Goal: Information Seeking & Learning: Learn about a topic

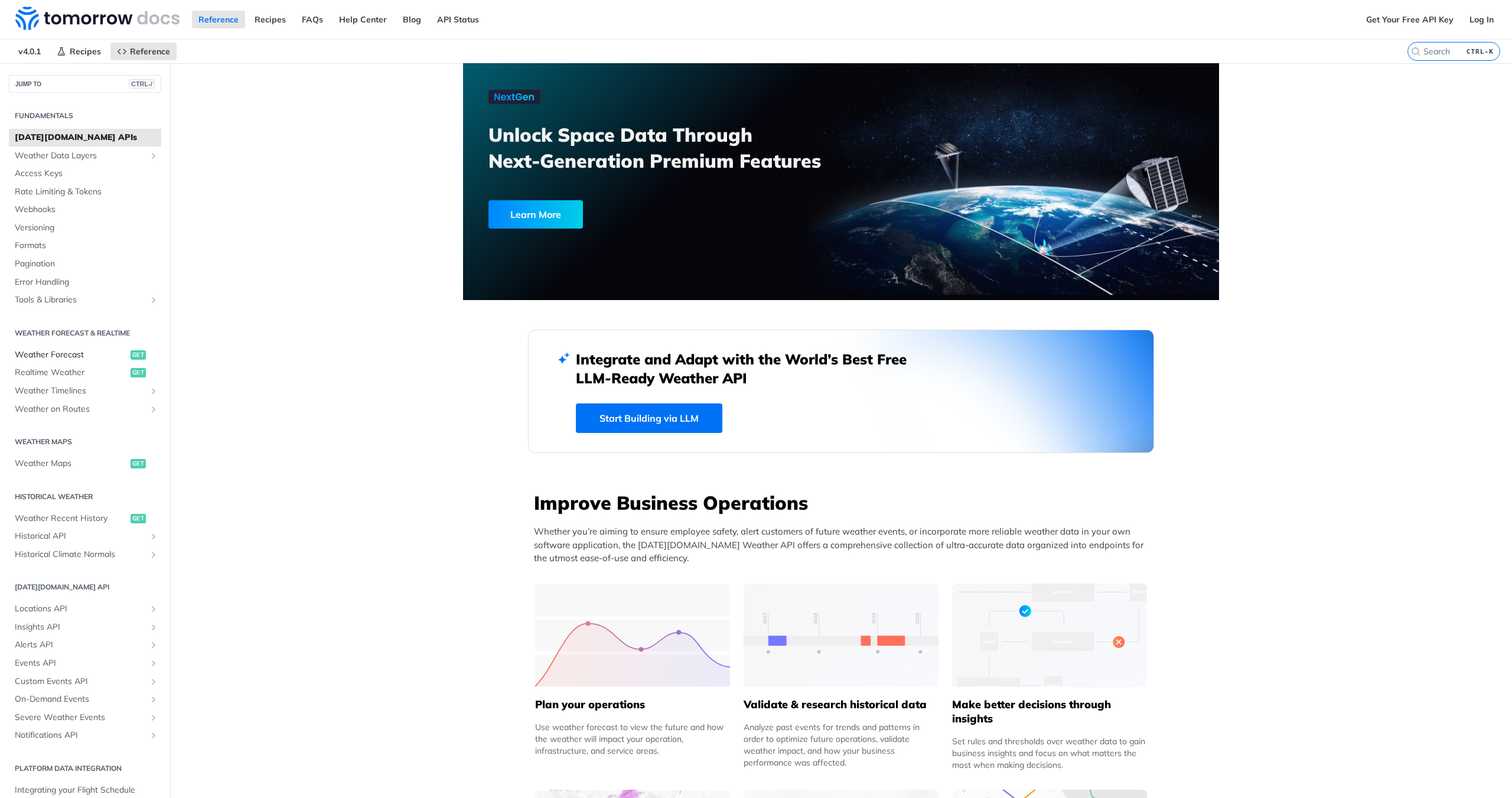
click at [43, 355] on span "Weather Forecast" at bounding box center [71, 355] width 113 height 12
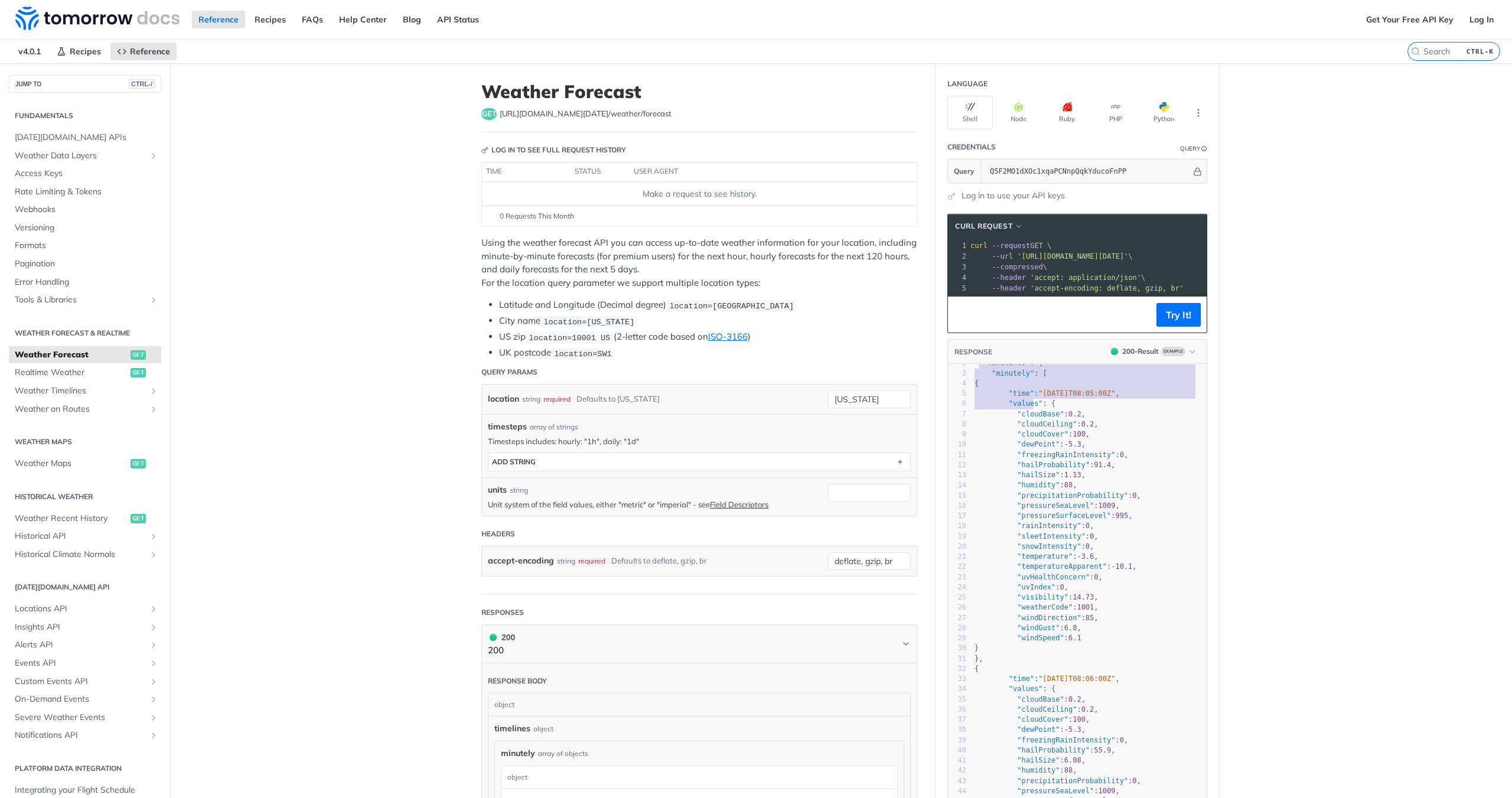
scroll to position [59, 0]
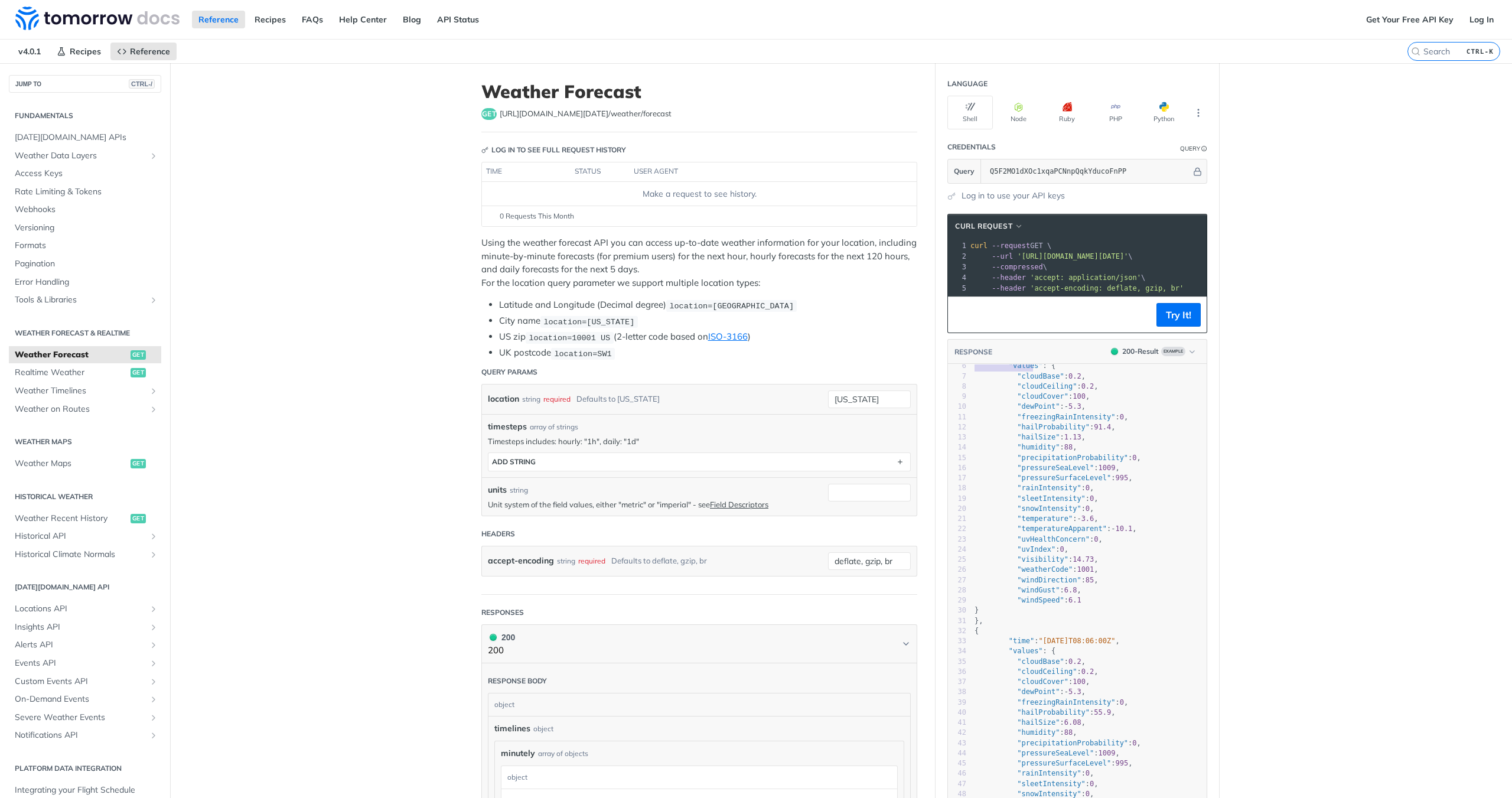
type textarea ""timelines": { "minutely": [ { "time": "[DATE]T08:05:00Z", "values": { "cloudBa…"
drag, startPoint x: 974, startPoint y: 389, endPoint x: 1033, endPoint y: 431, distance: 72.4
click at [1033, 431] on div "1 { 2 "timelines" : { 3 "minutely" : [ 4 { 5 "time" : "[DATE]T08:05:00Z" , 6 "v…" at bounding box center [1089, 720] width 235 height 825
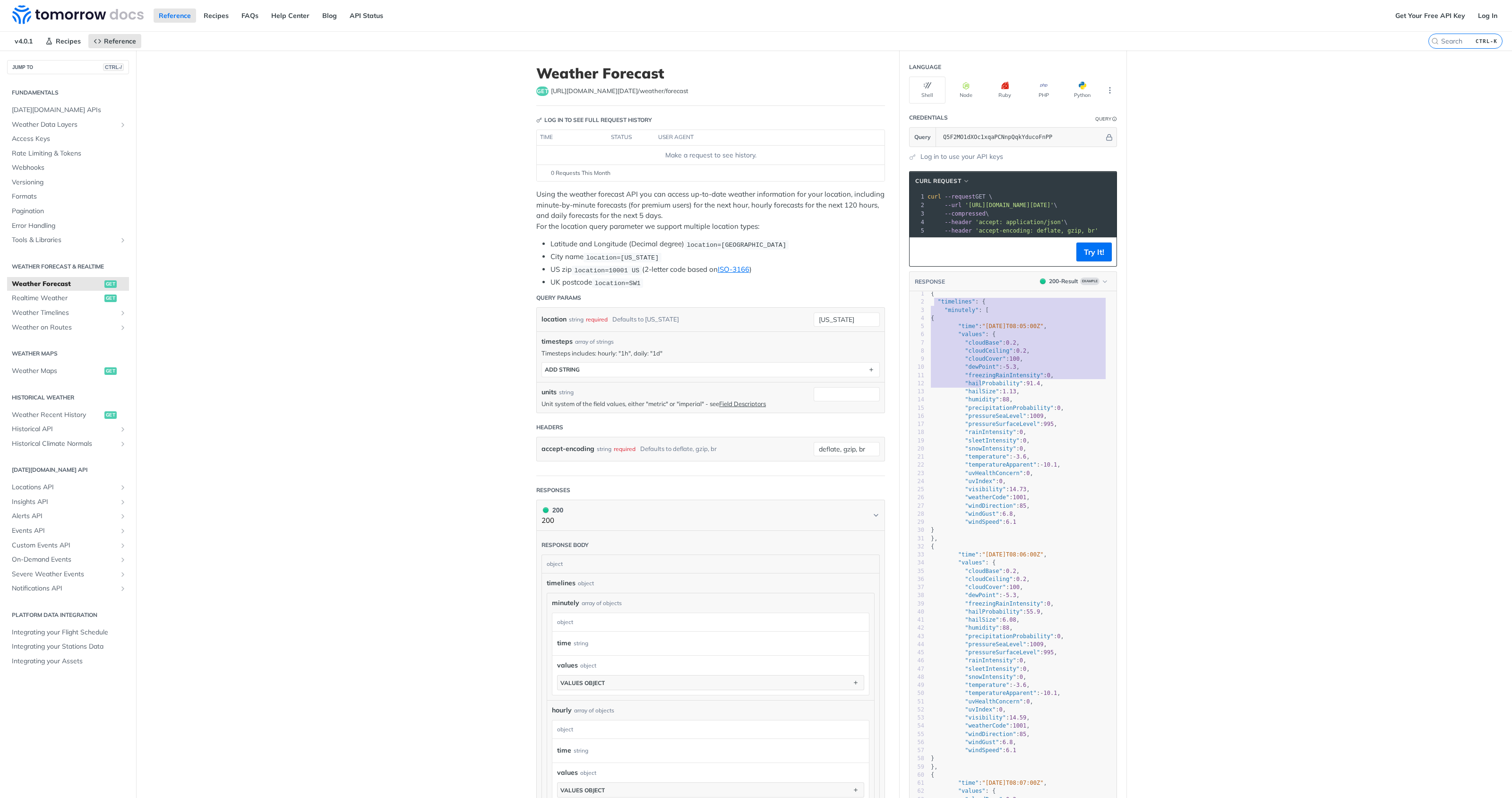
scroll to position [0, 0]
click at [1187, 443] on main "JUMP TO CTRL-/ Fundamentals [DATE][DOMAIN_NAME] APIs Weather Data Layers Core P…" at bounding box center [756, 631] width 1512 height 1162
click at [1209, 476] on main "JUMP TO CTRL-/ Fundamentals [DATE][DOMAIN_NAME] APIs Weather Data Layers Core P…" at bounding box center [756, 631] width 1512 height 1162
click at [965, 358] on span ""cloudCeiling"" at bounding box center [988, 354] width 48 height 6
click at [63, 422] on link "Historical API" at bounding box center [68, 429] width 122 height 14
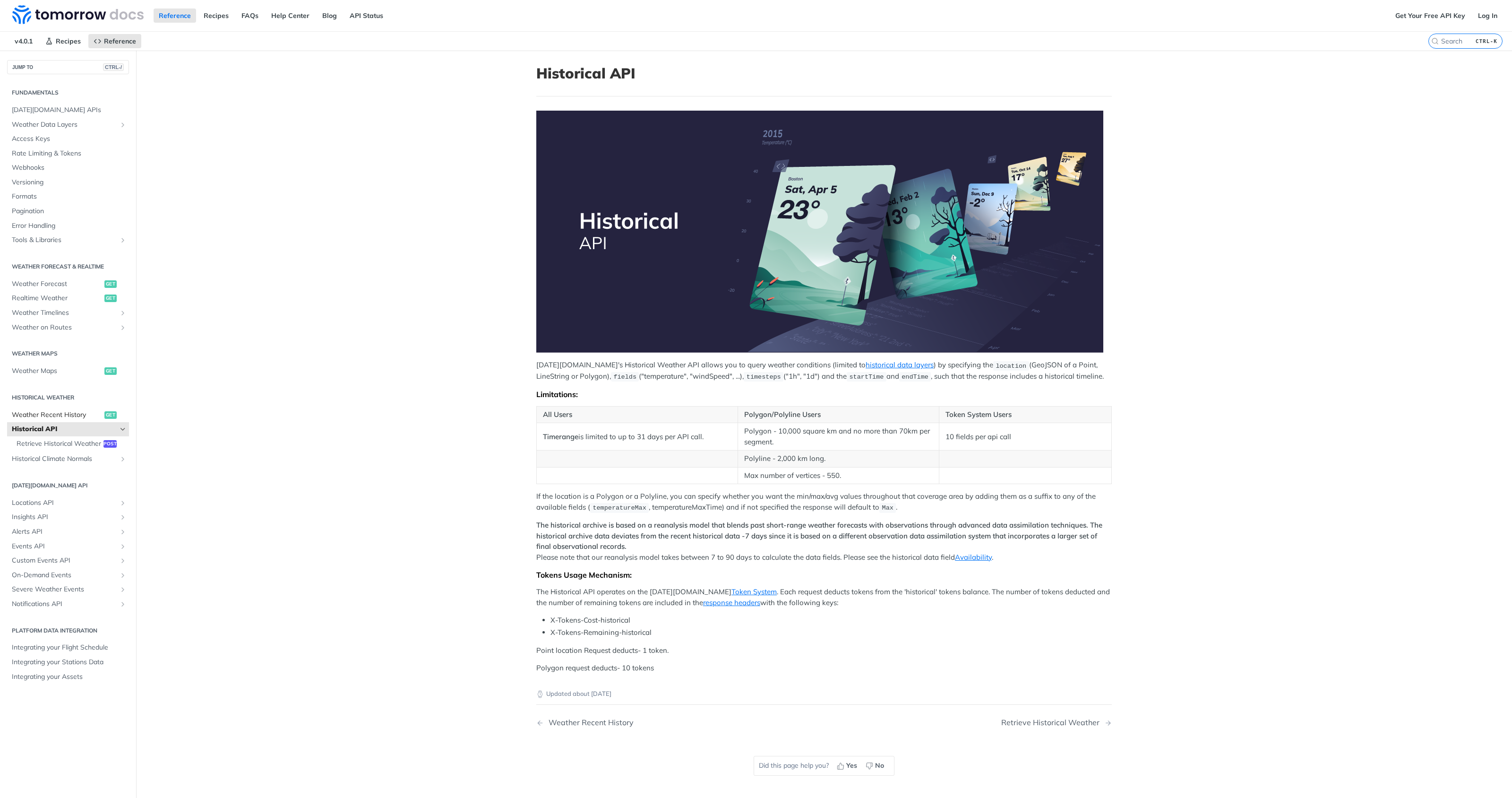
click at [66, 415] on span "Weather Recent History" at bounding box center [57, 415] width 90 height 9
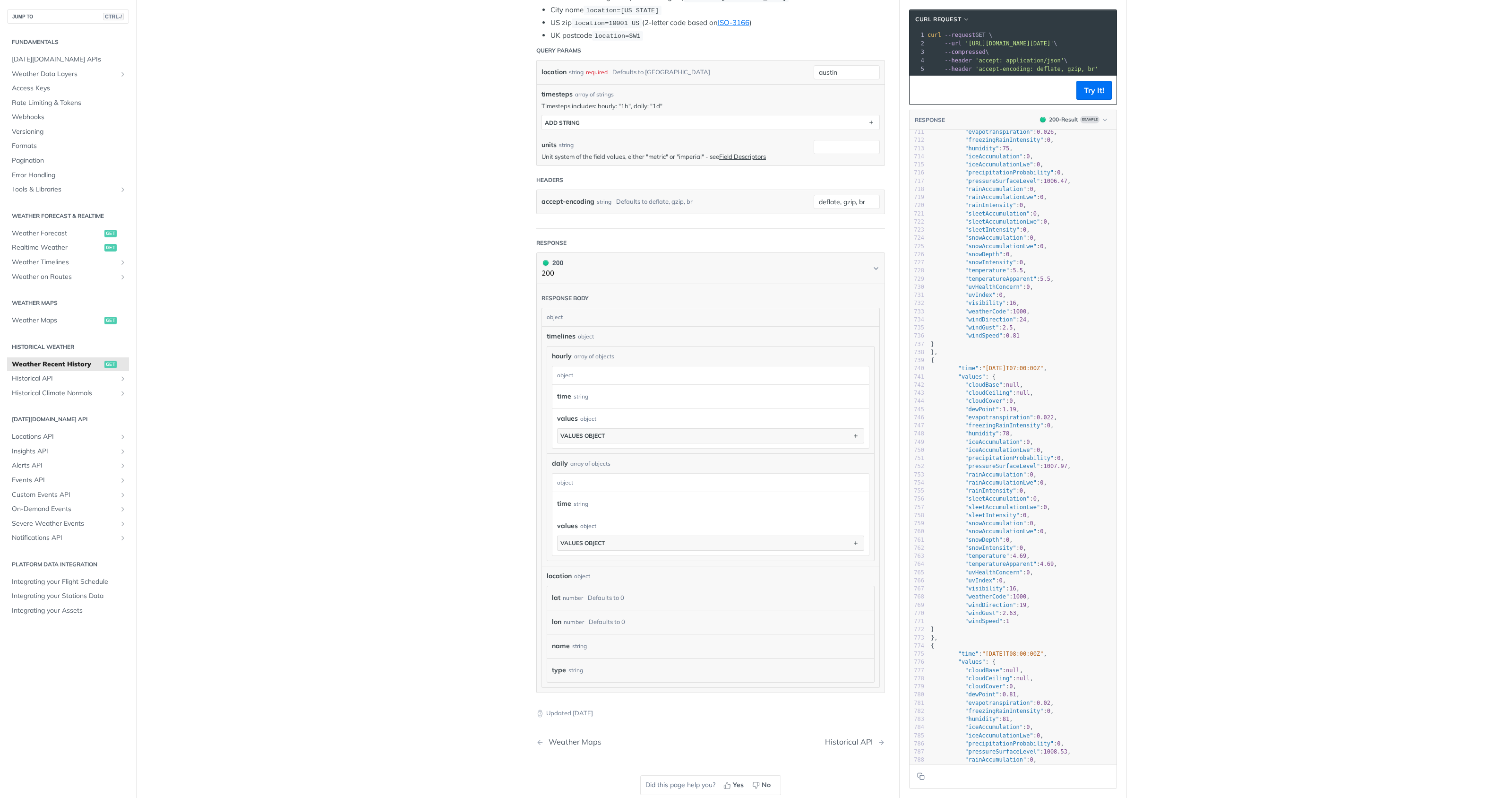
scroll to position [7985, 0]
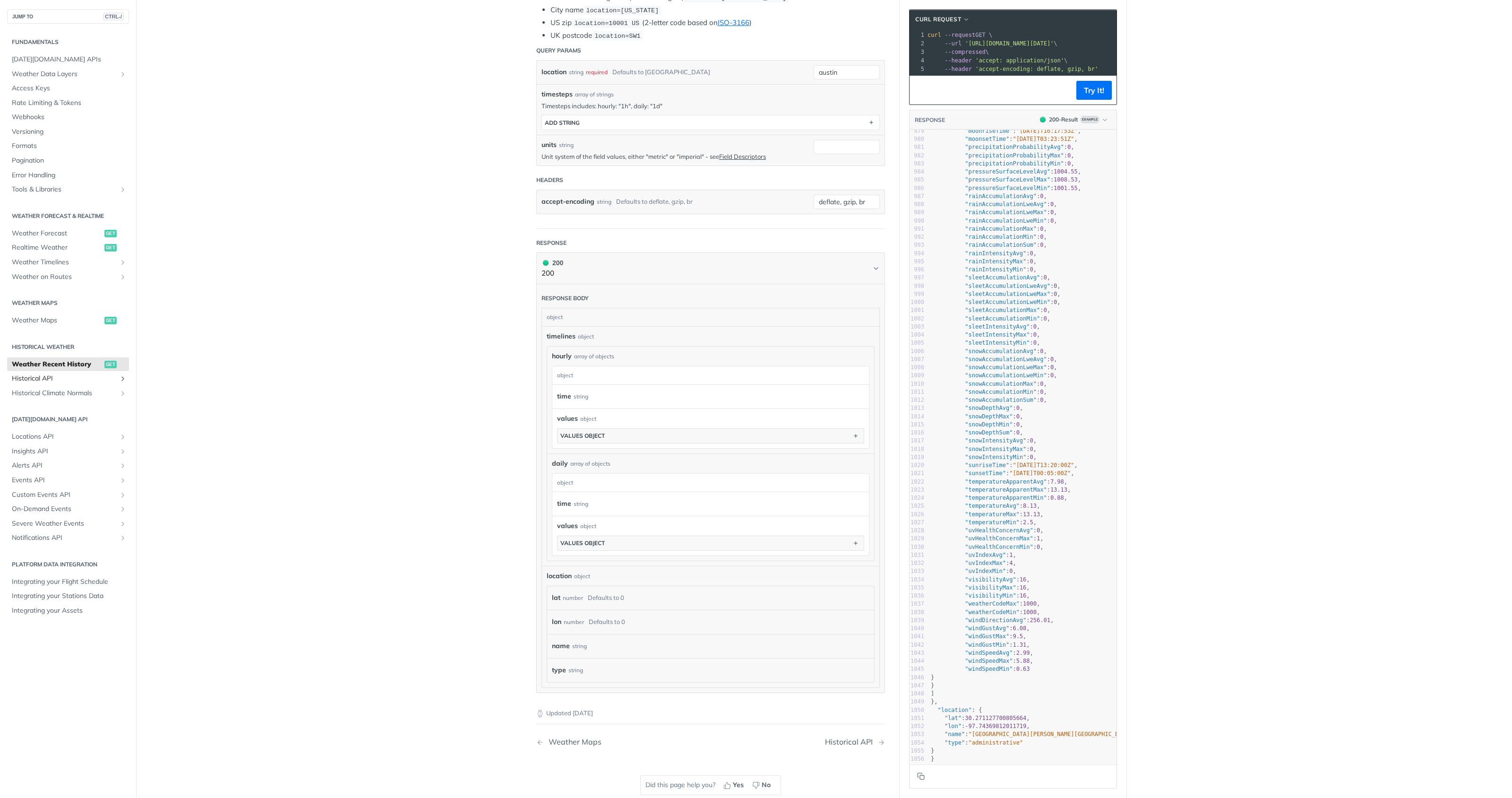
click at [100, 383] on span "Historical API" at bounding box center [64, 379] width 105 height 9
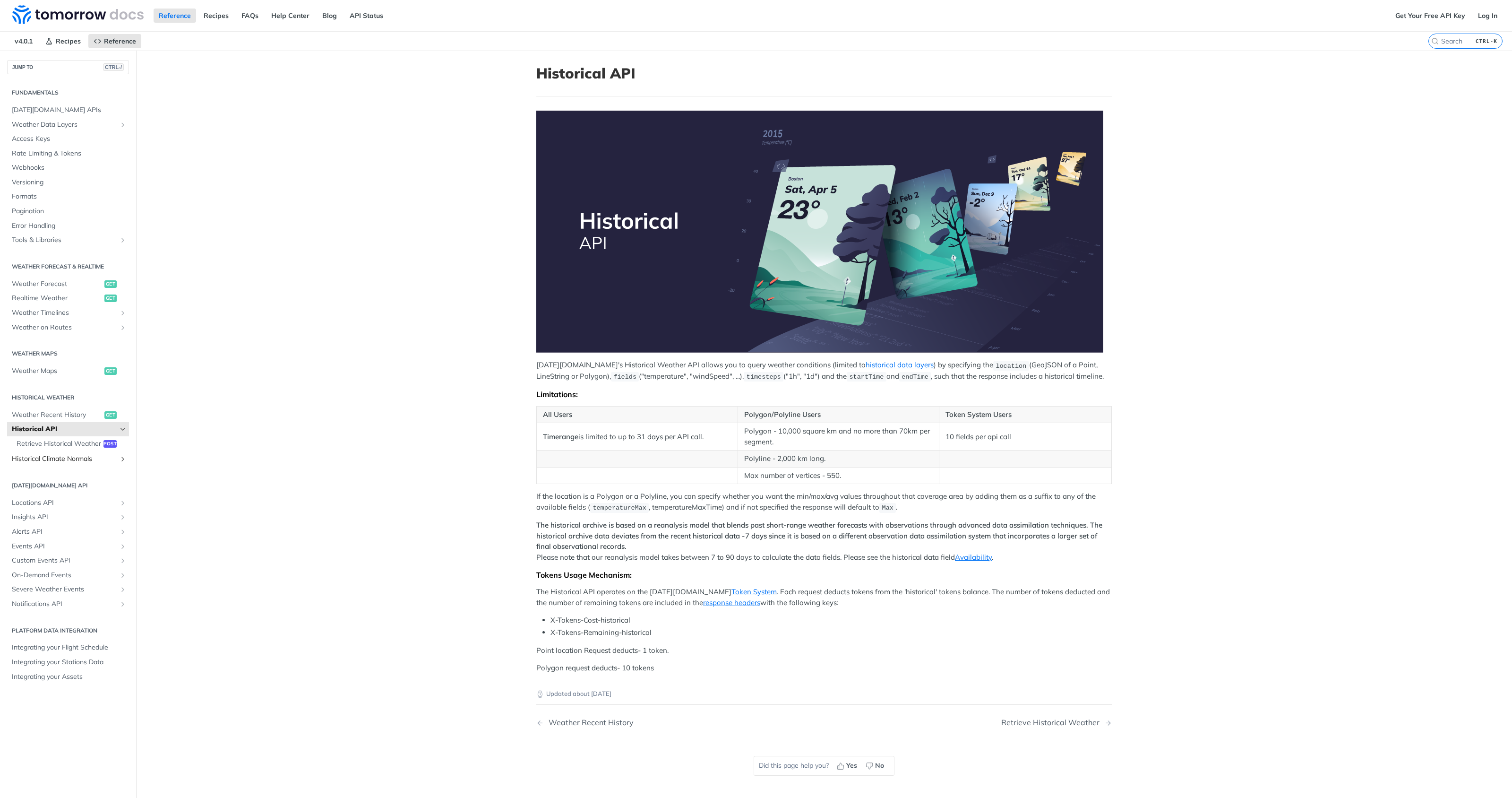
click at [99, 454] on span "Historical Climate Normals" at bounding box center [64, 459] width 105 height 9
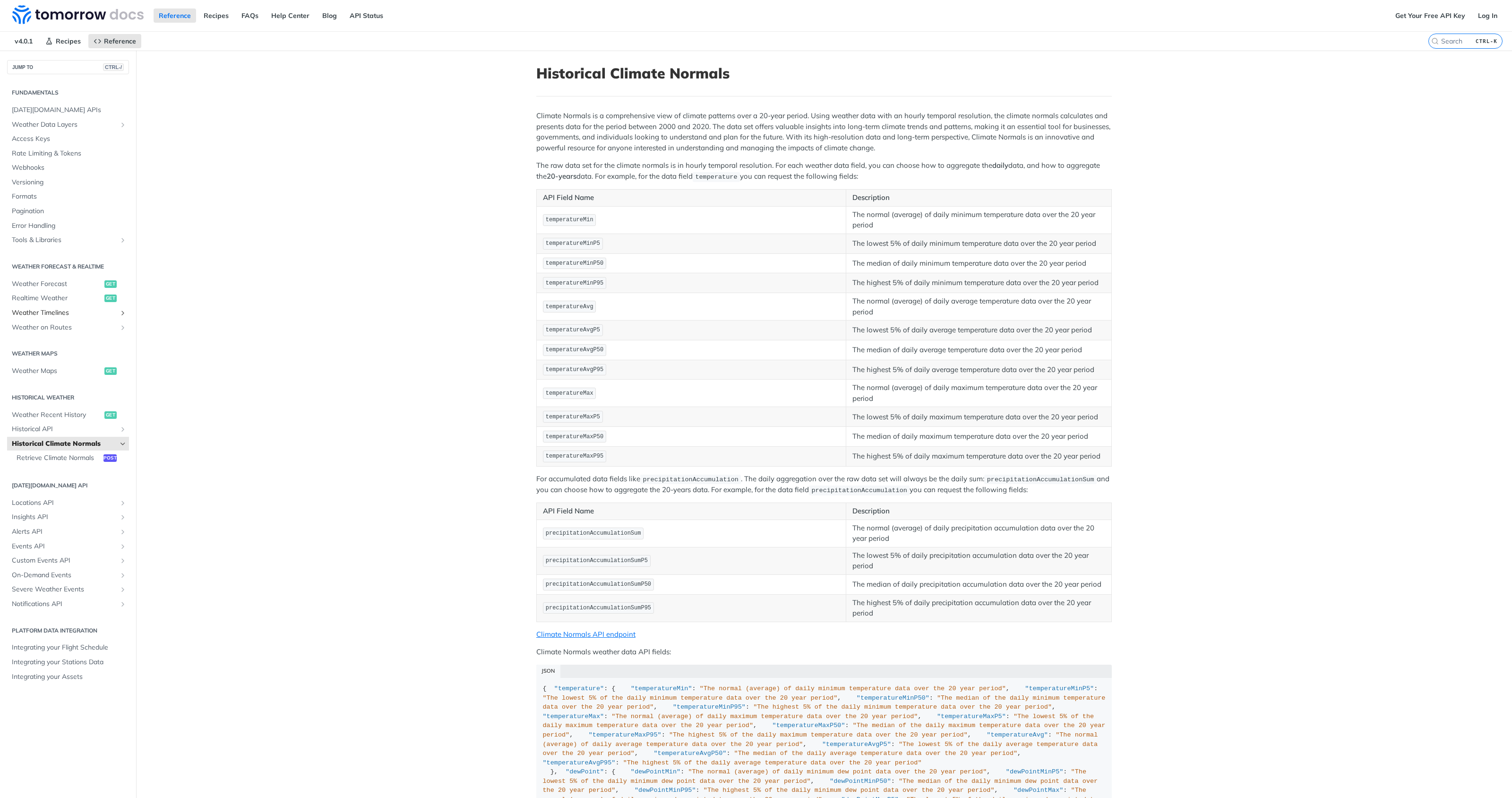
click at [65, 308] on span "Weather Timelines" at bounding box center [64, 313] width 105 height 9
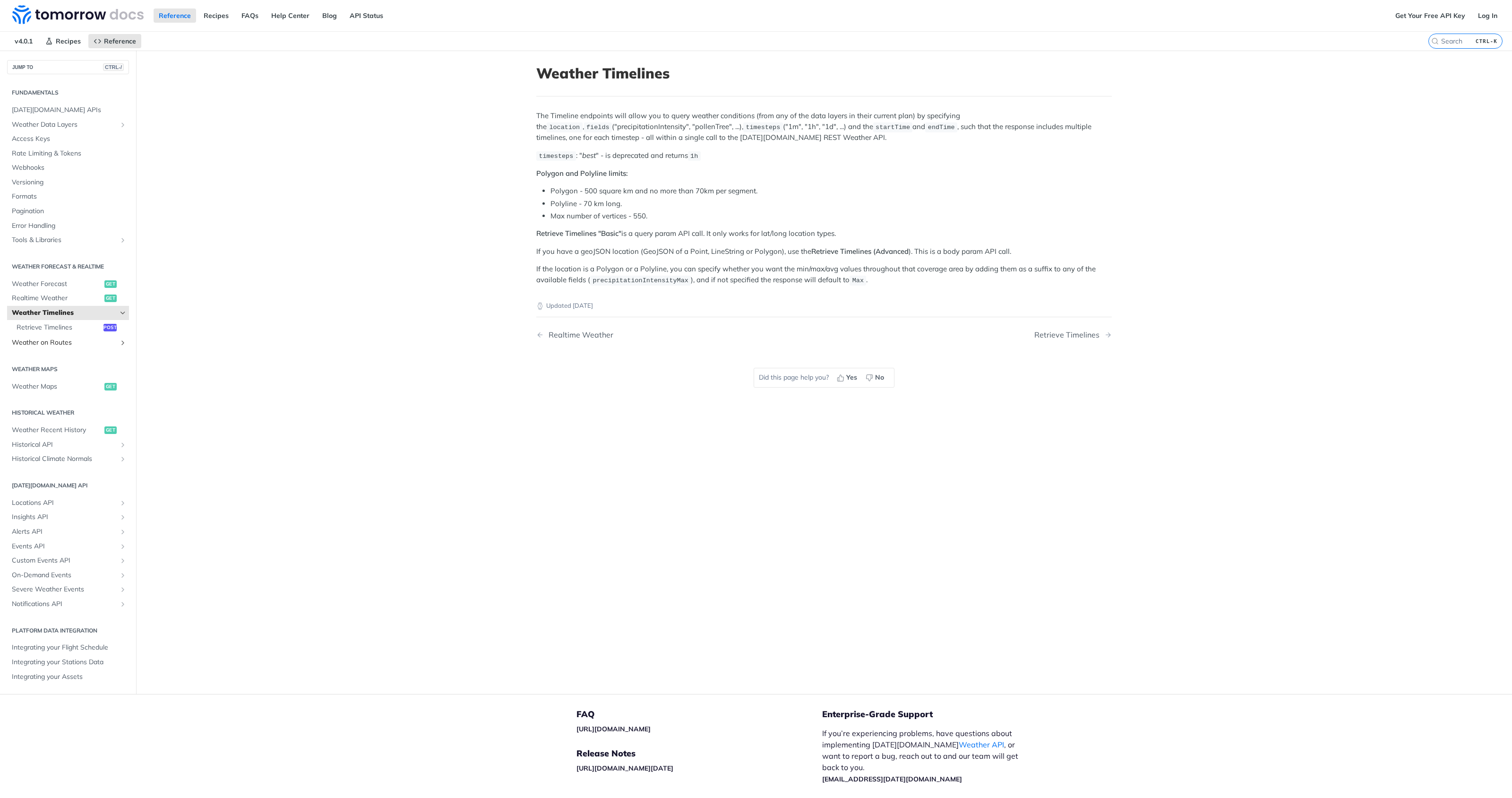
click at [69, 345] on span "Weather on Routes" at bounding box center [64, 343] width 105 height 9
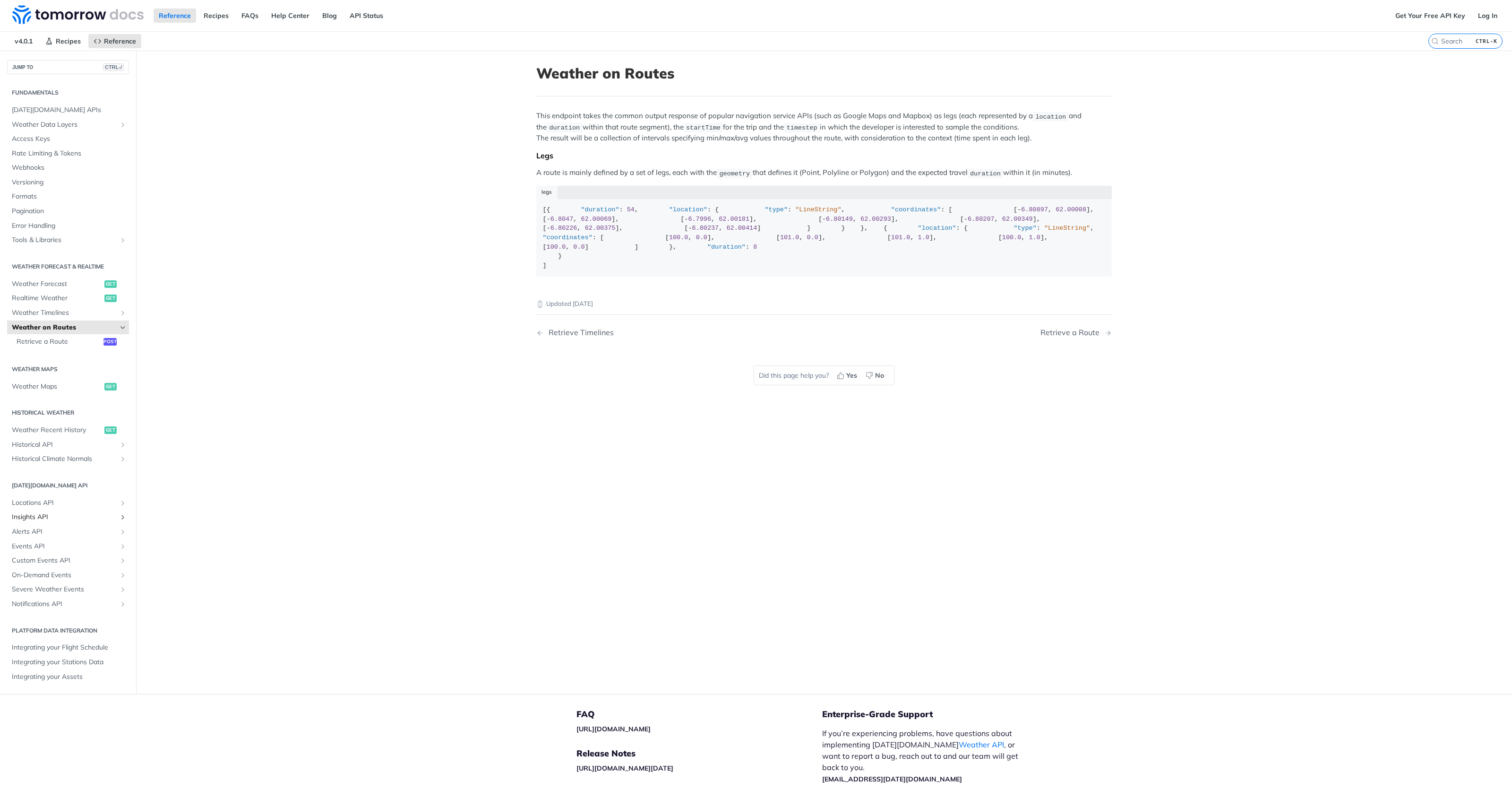
click at [102, 519] on span "Insights API" at bounding box center [64, 517] width 105 height 9
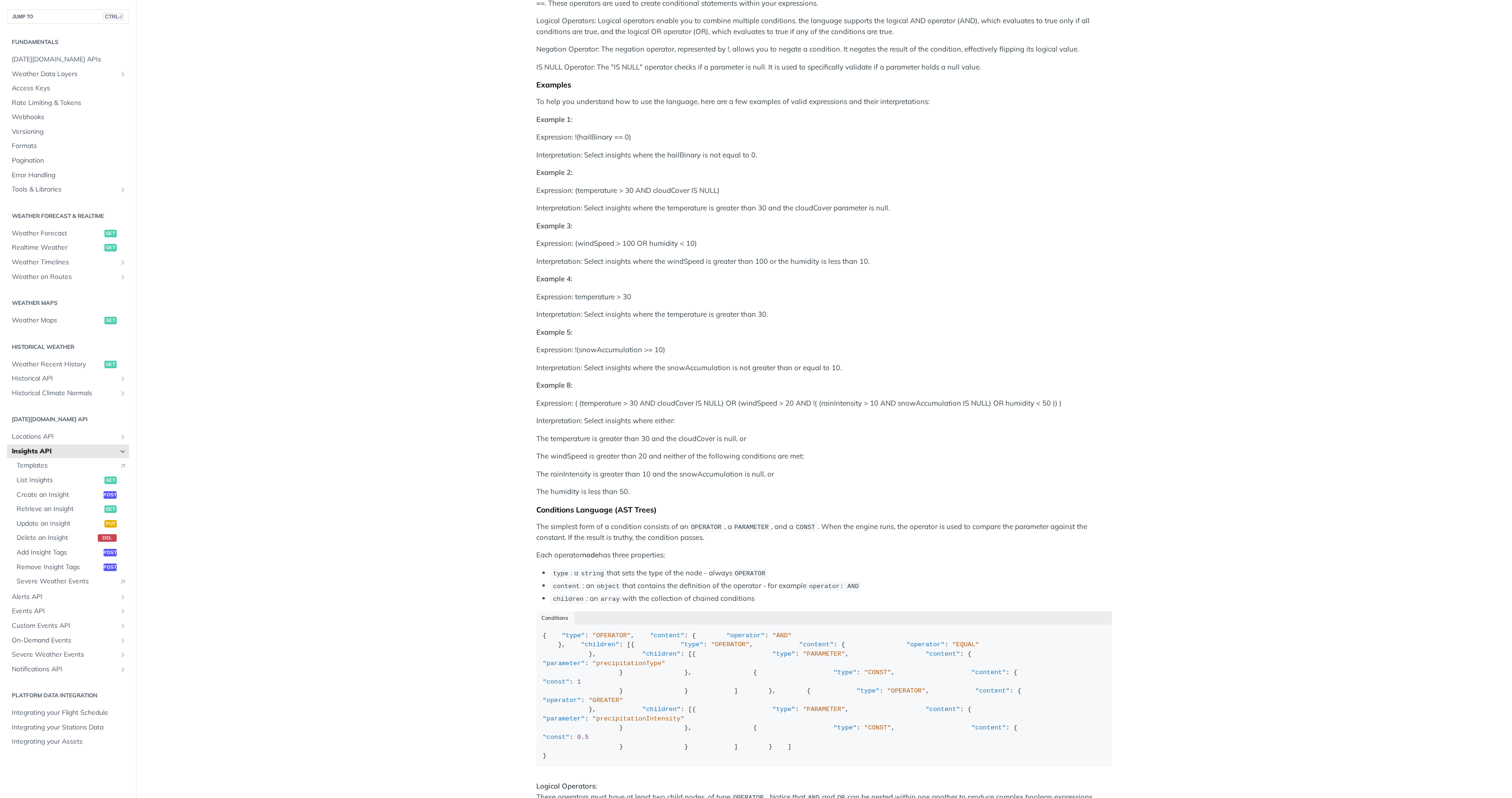
scroll to position [591, 0]
